Goal: Task Accomplishment & Management: Use online tool/utility

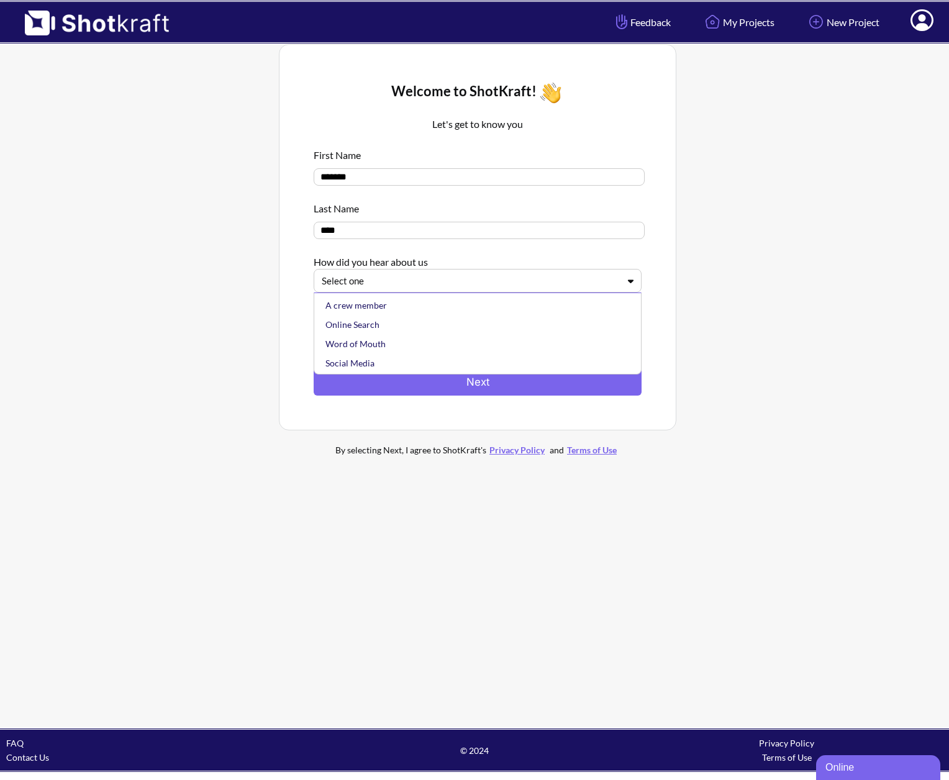
click at [390, 282] on div at bounding box center [470, 281] width 297 height 14
click at [394, 317] on div "Online Search" at bounding box center [481, 324] width 316 height 19
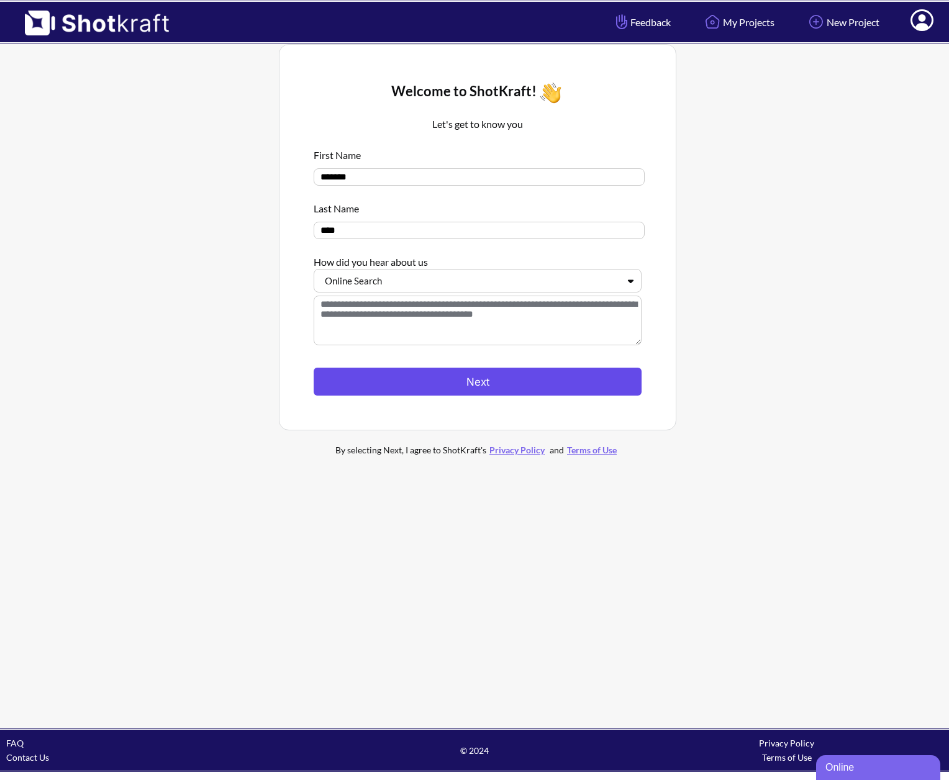
click at [437, 383] on button "Next" at bounding box center [478, 382] width 328 height 28
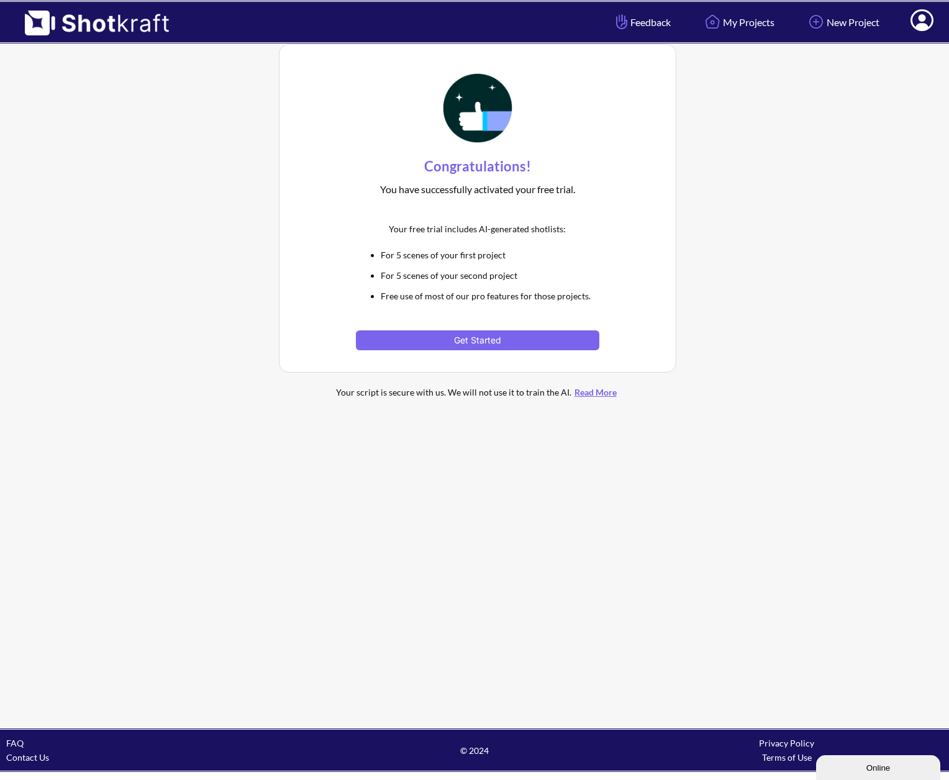
click at [437, 350] on div "Congratulations! You have successfully activated your free trial. Your free tri…" at bounding box center [477, 208] width 249 height 290
click at [448, 337] on button "Get Started" at bounding box center [477, 340] width 243 height 20
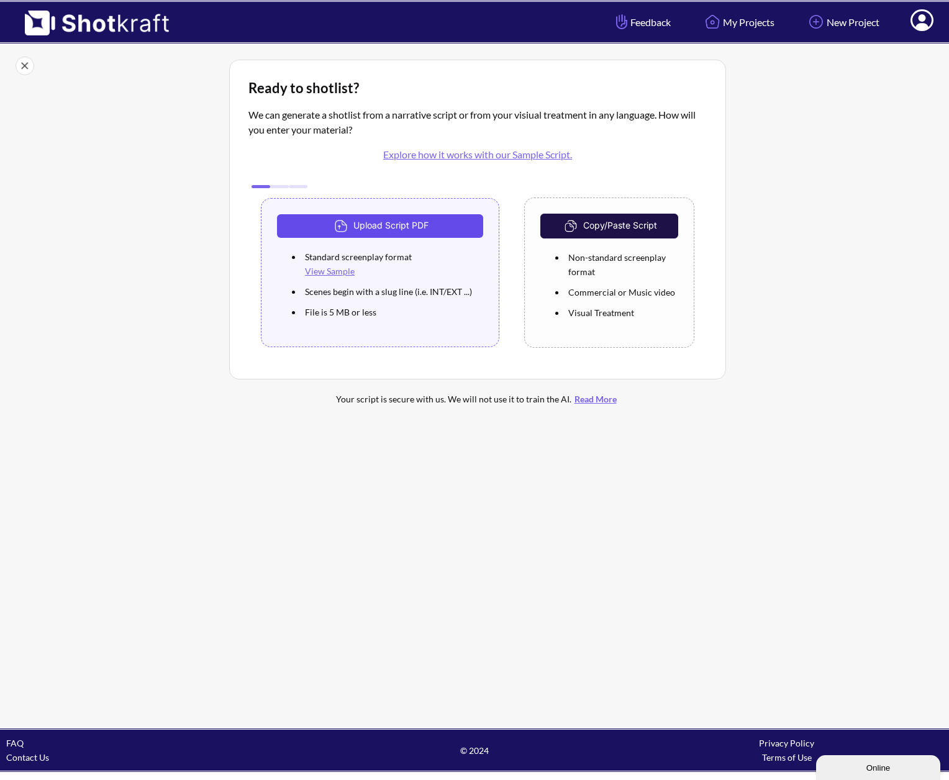
click at [349, 233] on img at bounding box center [343, 226] width 22 height 19
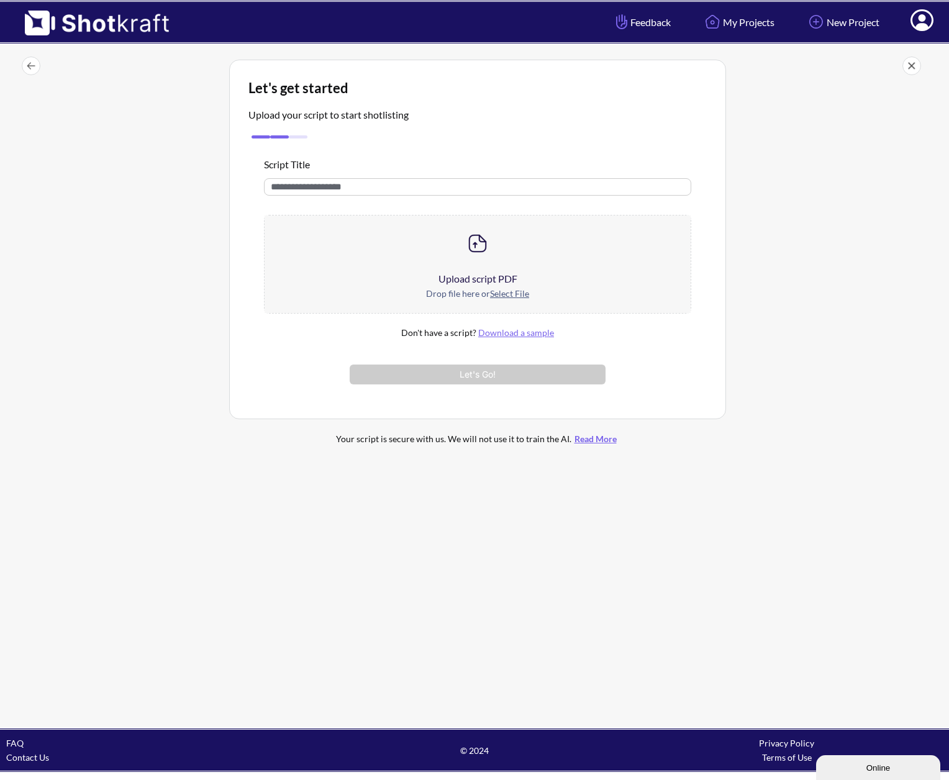
click at [351, 188] on input "text" at bounding box center [477, 186] width 427 height 17
click at [309, 190] on input "**********" at bounding box center [477, 186] width 427 height 17
click at [293, 188] on input "**********" at bounding box center [477, 186] width 427 height 17
type input "**********"
click at [509, 281] on div "Upload script PDF" at bounding box center [478, 278] width 426 height 15
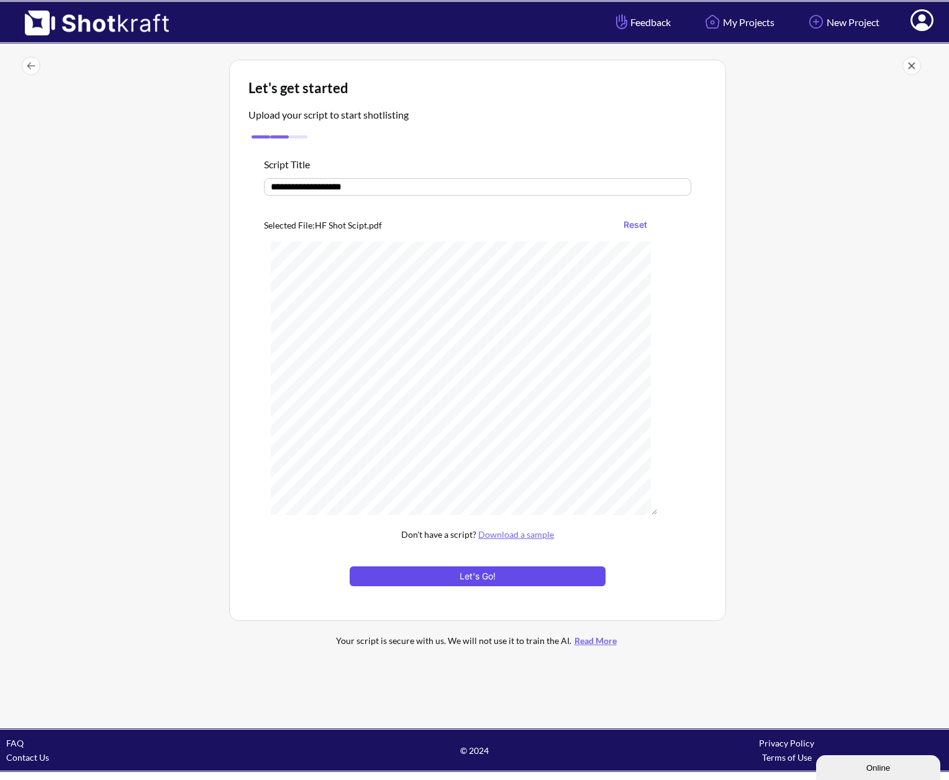
click at [564, 581] on button "Let's Go!" at bounding box center [478, 577] width 256 height 20
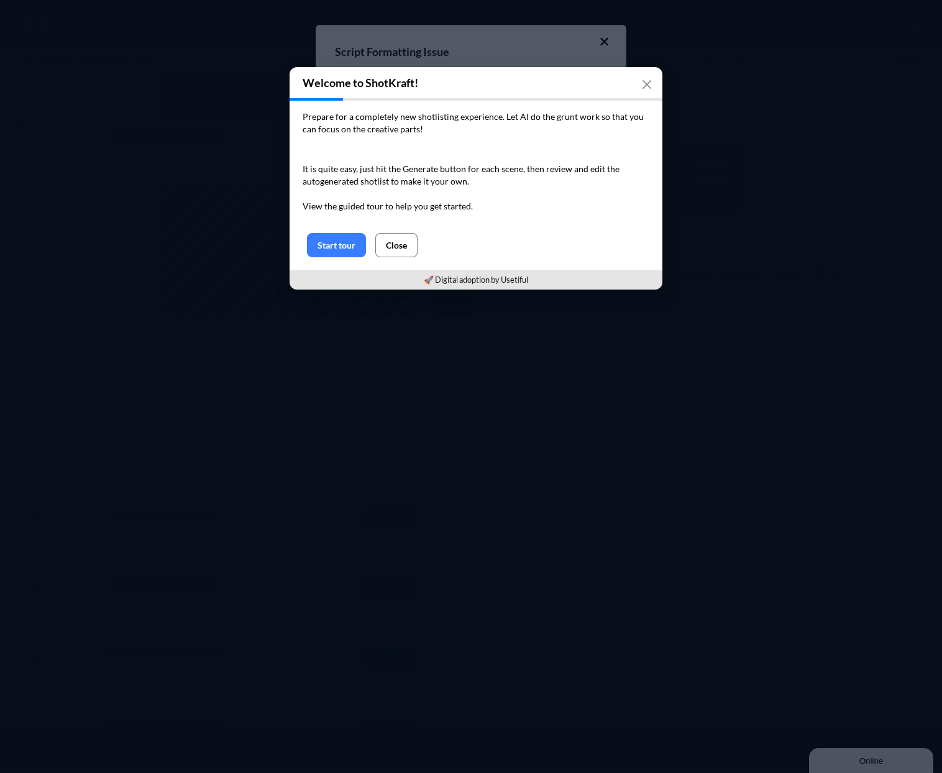
click at [398, 248] on button "Close" at bounding box center [396, 245] width 42 height 24
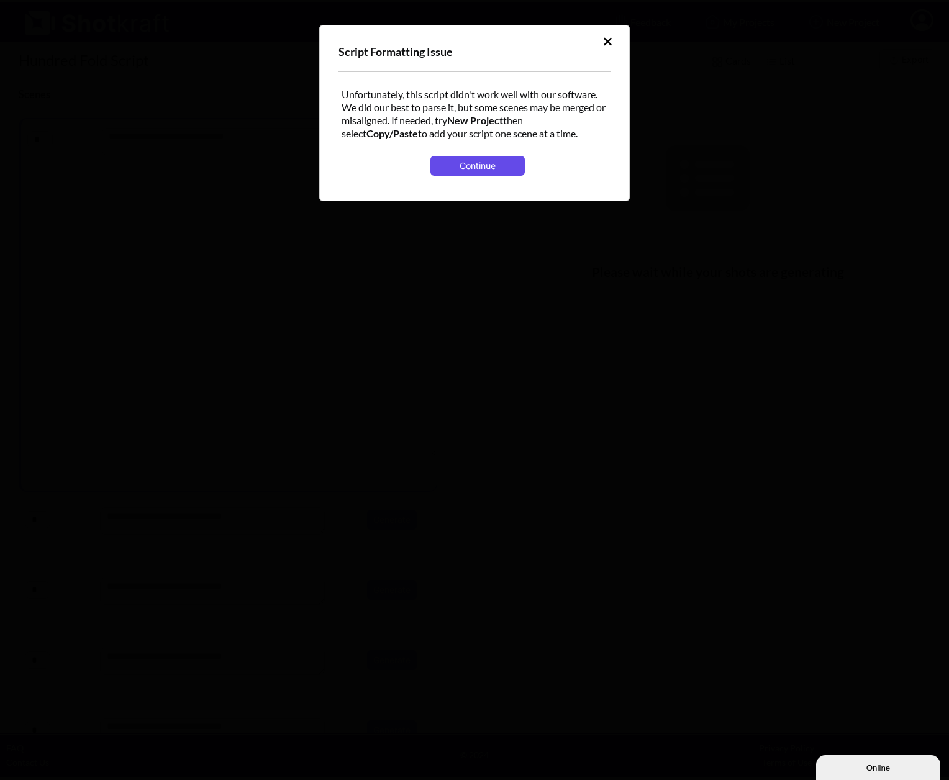
click at [470, 170] on button "Continue" at bounding box center [478, 166] width 94 height 20
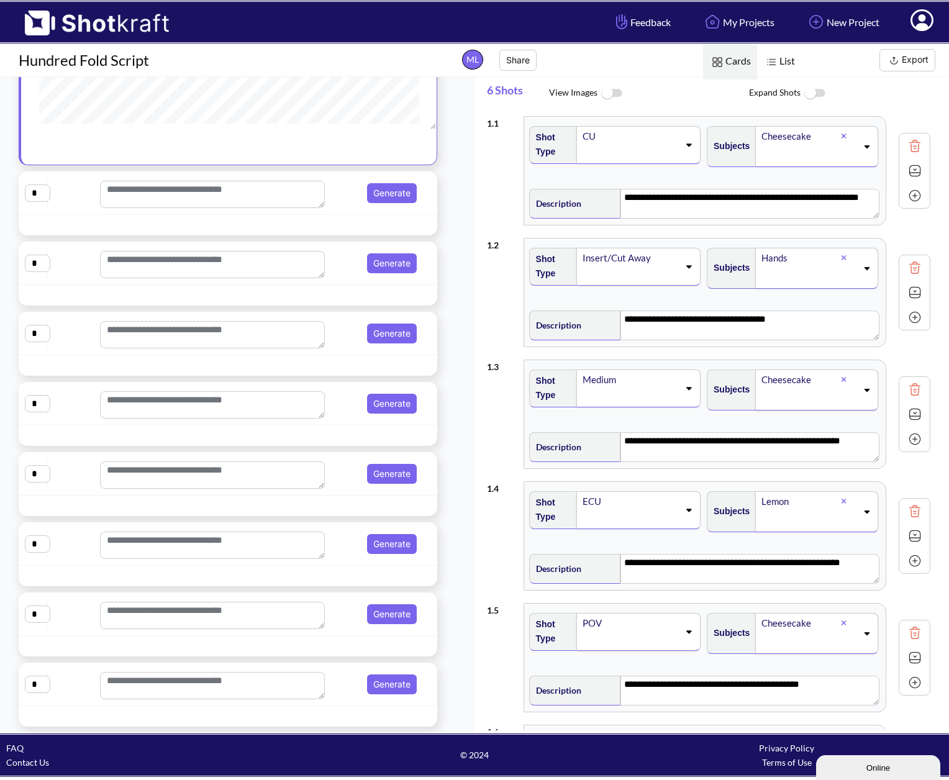
click at [598, 109] on div "6 Shots View Images Expand Shots" at bounding box center [718, 93] width 462 height 33
click at [614, 96] on img at bounding box center [612, 93] width 28 height 27
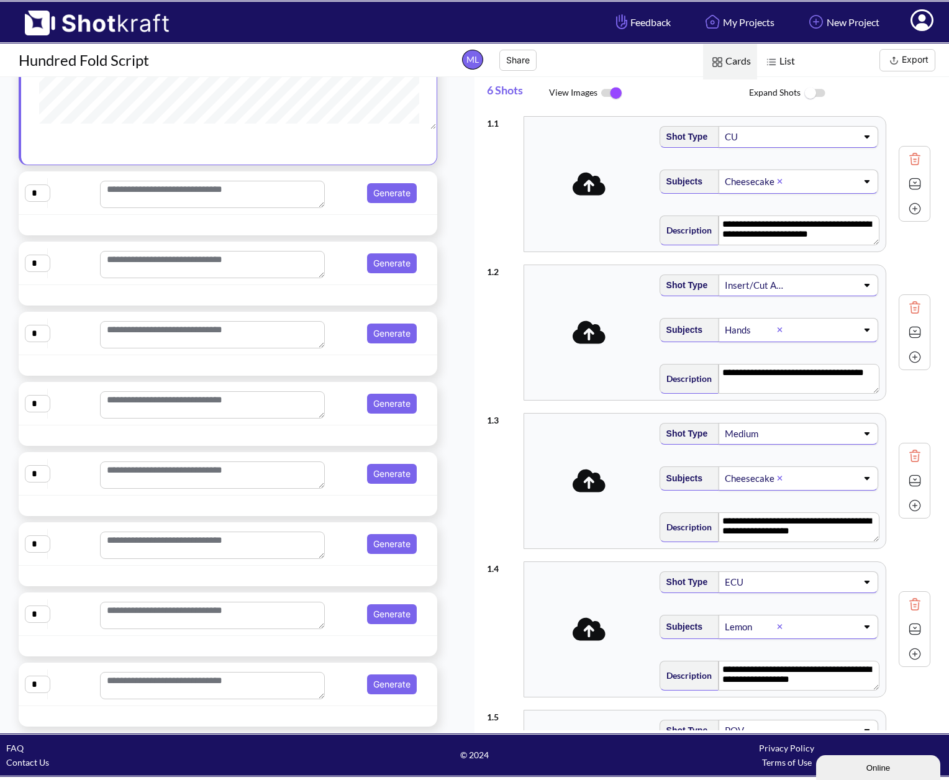
click at [826, 91] on img at bounding box center [815, 93] width 28 height 27
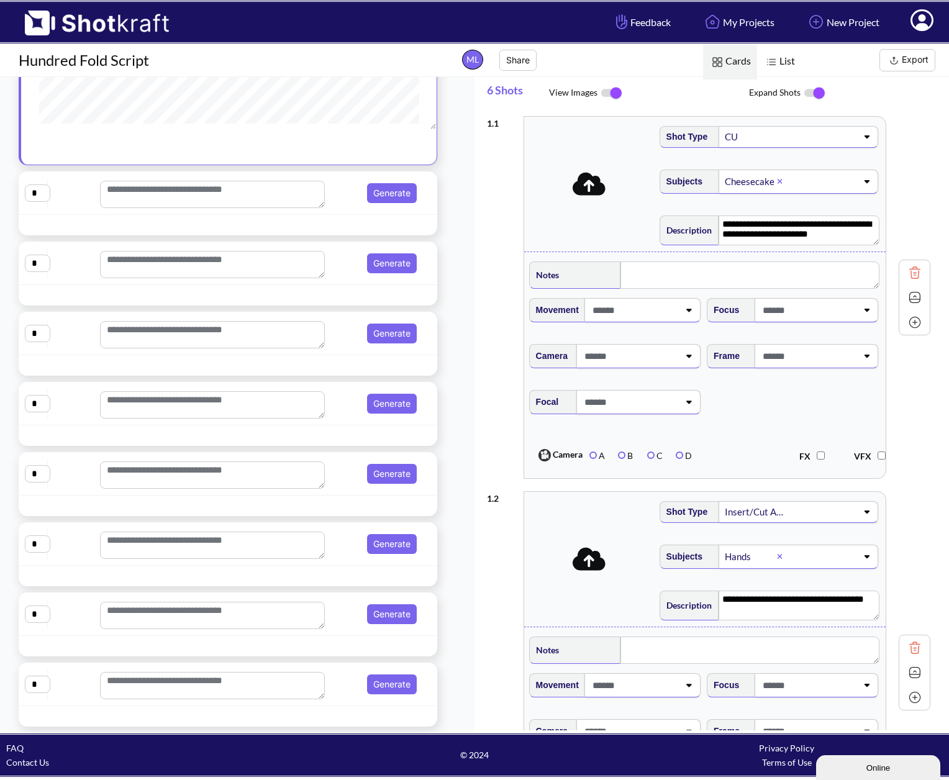
click at [824, 91] on img at bounding box center [815, 93] width 28 height 26
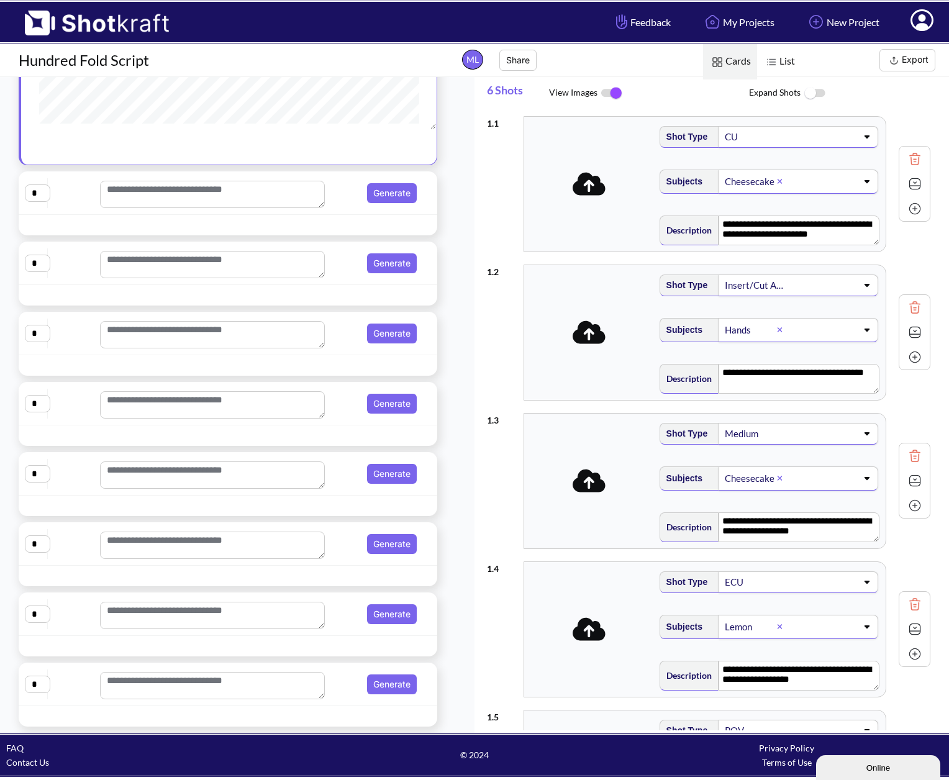
click at [615, 93] on img at bounding box center [612, 93] width 28 height 26
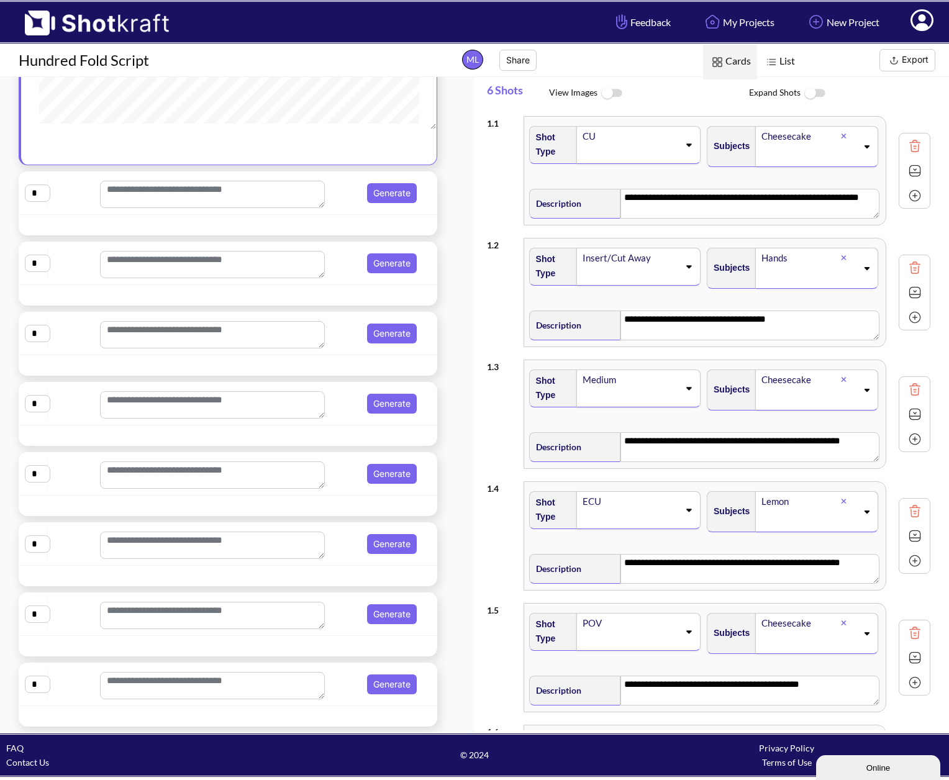
drag, startPoint x: 615, startPoint y: 93, endPoint x: 629, endPoint y: 91, distance: 14.5
click at [615, 93] on img at bounding box center [612, 93] width 28 height 27
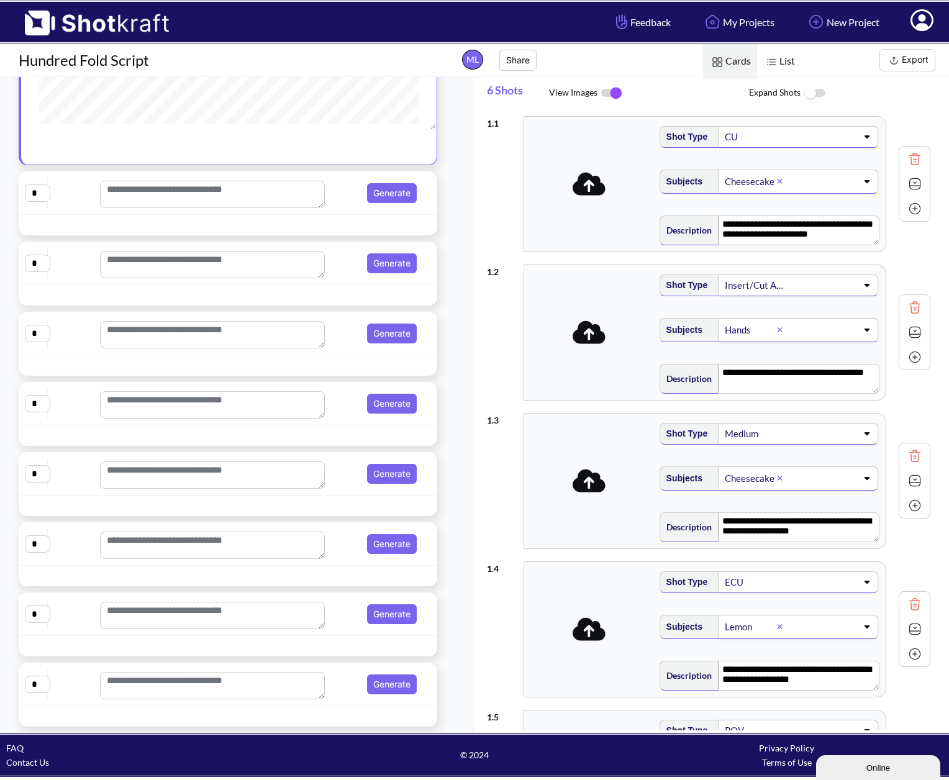
click at [788, 65] on span "List" at bounding box center [779, 61] width 44 height 35
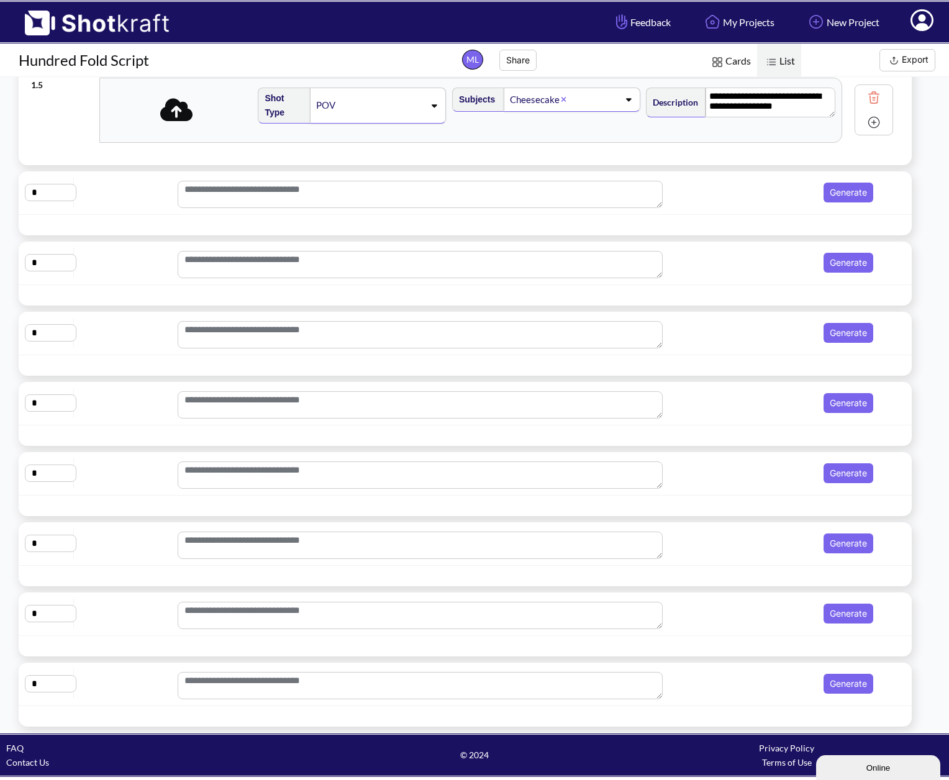
click at [718, 63] on img at bounding box center [717, 62] width 16 height 16
